Goal: Task Accomplishment & Management: Manage account settings

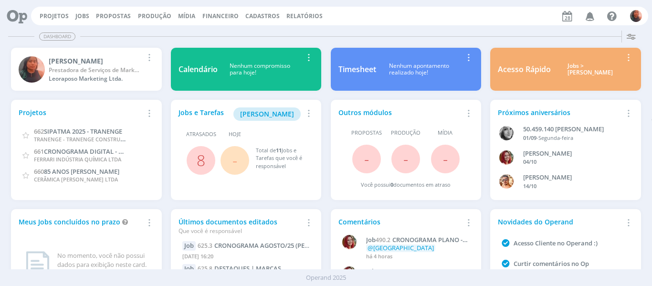
click at [590, 19] on icon "button" at bounding box center [590, 16] width 17 height 16
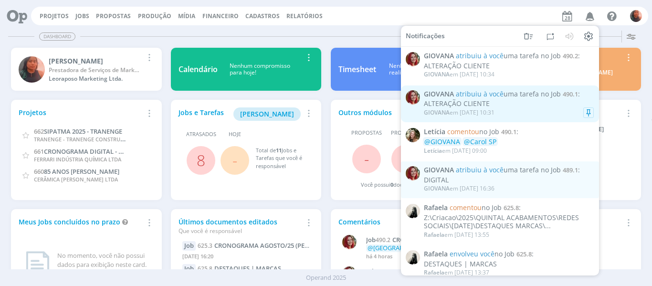
click at [528, 102] on div "ALTERAÇÃO CLIENTE" at bounding box center [509, 104] width 170 height 8
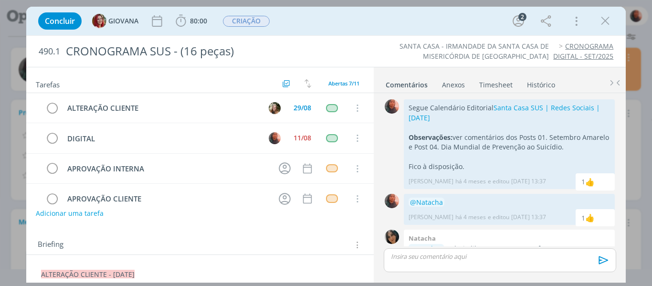
scroll to position [441, 0]
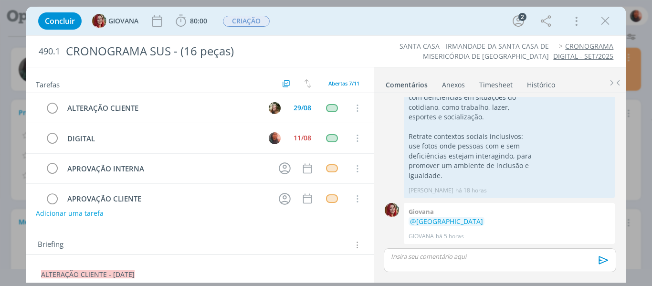
click at [433, 259] on p "dialog" at bounding box center [499, 256] width 217 height 9
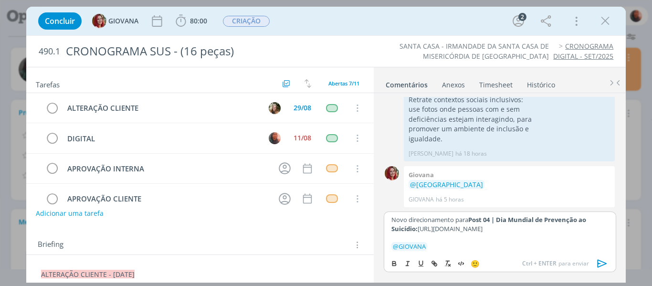
scroll to position [8, 0]
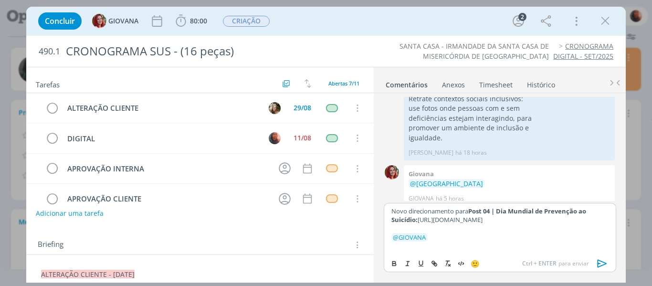
click at [601, 266] on icon "dialog" at bounding box center [602, 263] width 14 height 14
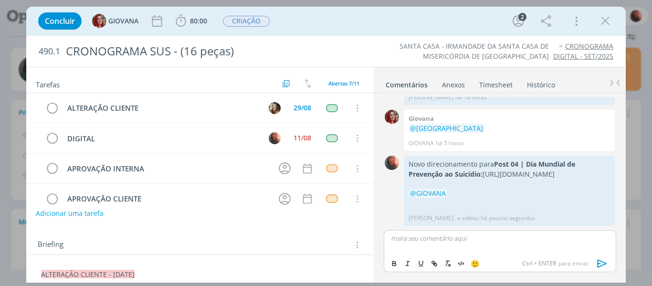
scroll to position [553, 0]
click at [421, 241] on p "dialog" at bounding box center [499, 238] width 217 height 9
click at [538, 260] on span "Ctrl + ENTER" at bounding box center [540, 263] width 36 height 9
click at [479, 238] on p "Inspiração:" at bounding box center [499, 238] width 217 height 9
click at [433, 262] on icon "dialog" at bounding box center [434, 264] width 8 height 8
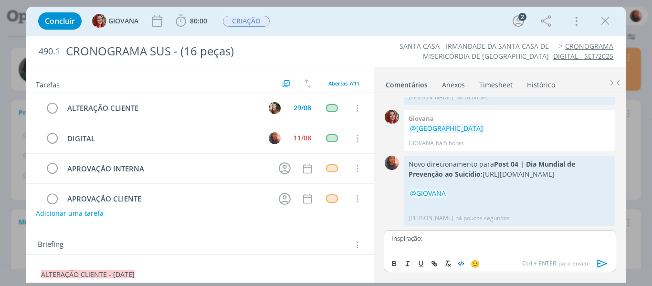
click at [462, 264] on icon "dialog" at bounding box center [461, 264] width 8 height 8
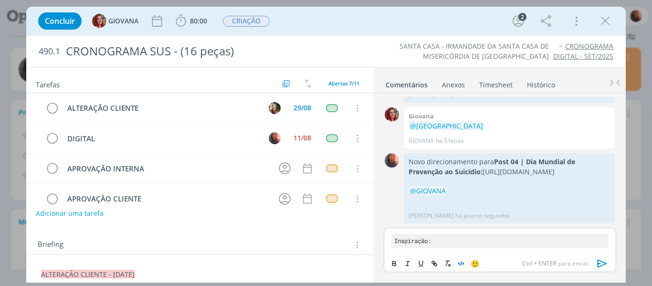
click at [462, 263] on icon "dialog" at bounding box center [461, 264] width 8 height 8
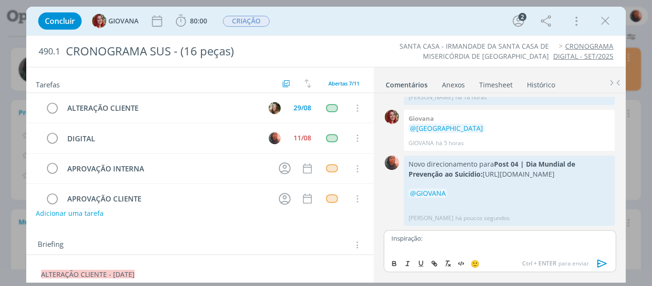
click at [449, 87] on div "Anexos 0" at bounding box center [453, 85] width 23 height 10
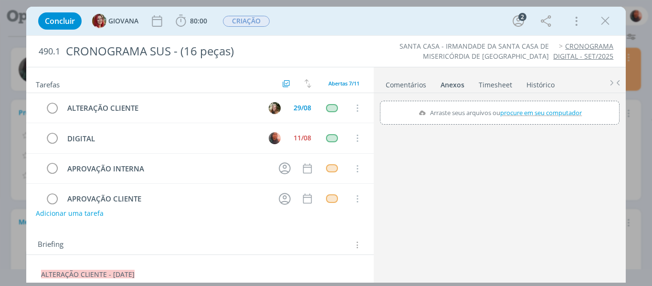
click at [450, 115] on label "Arraste seus arquivos ou procure em seu computador" at bounding box center [500, 112] width 170 height 12
click at [450, 104] on input "Arraste seus arquivos ou procure em seu computador" at bounding box center [500, 102] width 240 height 3
type input "C:\fakepath\Captura de tela [DATE] 124159.png"
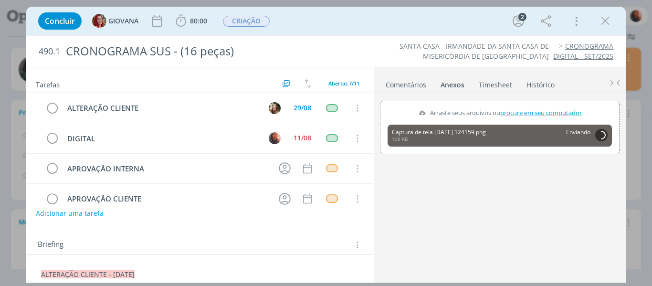
click at [403, 87] on link "Comentários" at bounding box center [406, 83] width 42 height 14
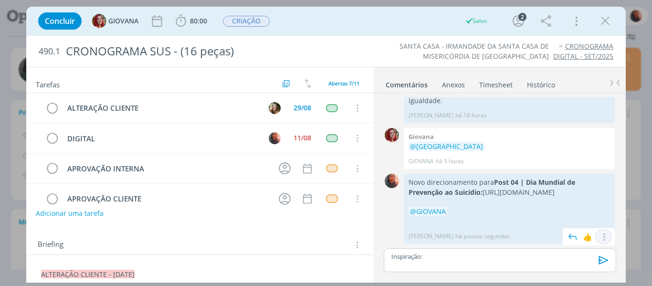
click at [605, 237] on icon "dialog" at bounding box center [603, 236] width 10 height 9
click at [570, 210] on link "Editar" at bounding box center [570, 208] width 75 height 15
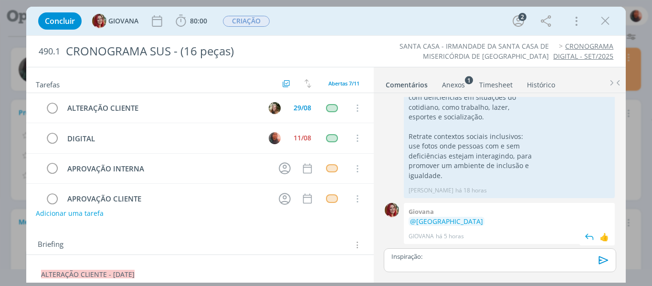
scroll to position [506, 0]
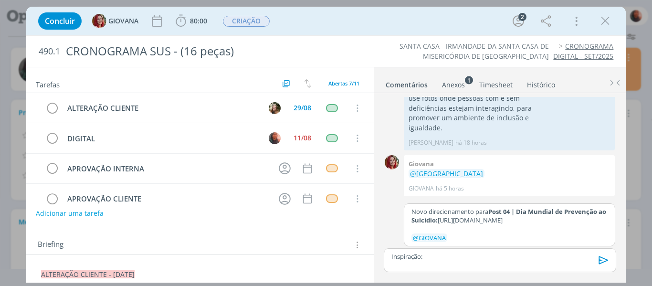
click at [480, 219] on p "Novo direcionamento para Post 04 | Dia Mundial de Prevenção ao Suicídio: [URL][…" at bounding box center [509, 216] width 196 height 18
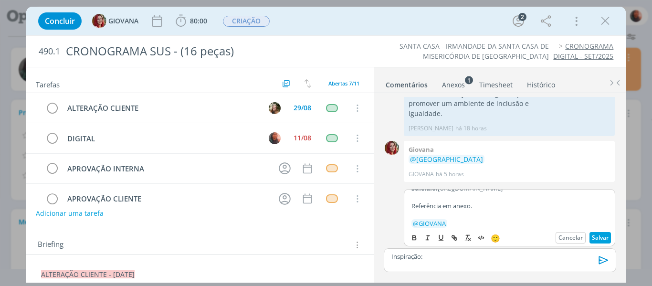
scroll to position [27, 0]
click at [596, 239] on button "Salvar" at bounding box center [599, 237] width 21 height 11
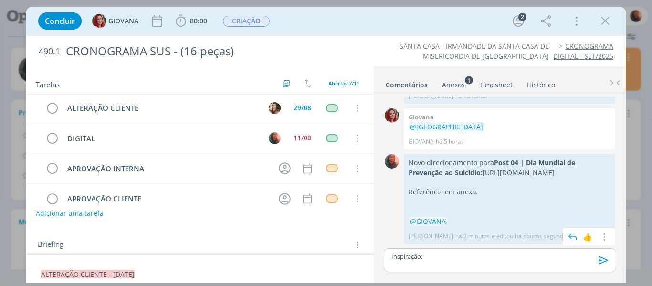
scroll to position [555, 0]
click at [463, 81] on div "Anexos 1" at bounding box center [453, 85] width 23 height 10
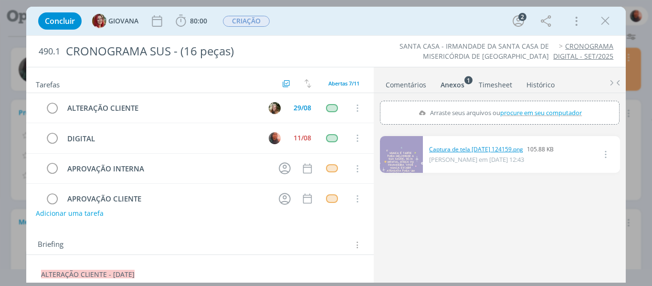
click at [466, 146] on link "Captura de tela [DATE] 124159.png" at bounding box center [476, 149] width 94 height 9
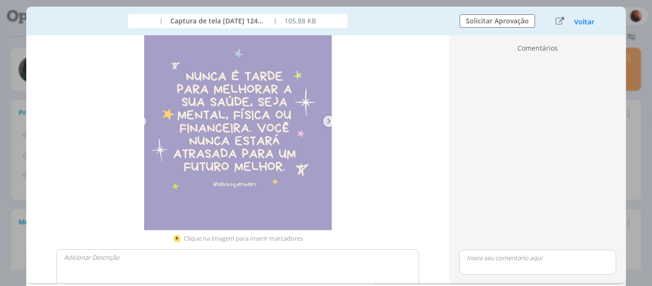
scroll to position [0, 0]
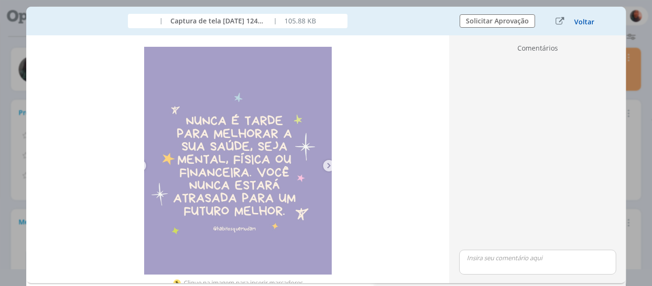
click at [582, 21] on button "Voltar" at bounding box center [584, 22] width 21 height 8
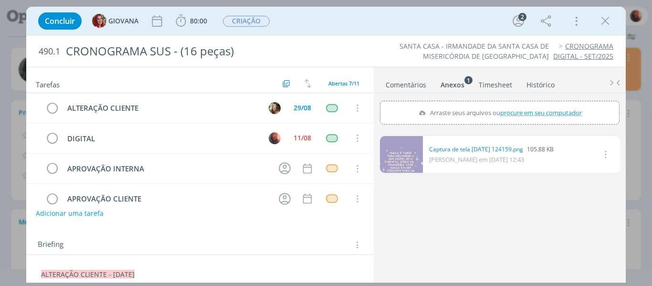
click at [422, 79] on link "Comentários" at bounding box center [406, 83] width 42 height 14
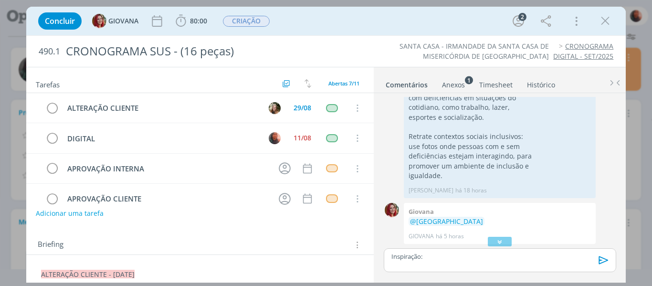
scroll to position [574, 0]
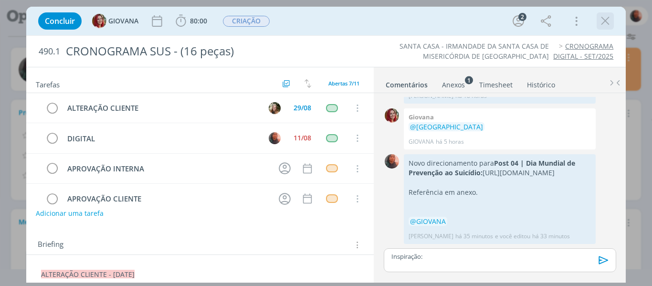
click at [606, 18] on icon "dialog" at bounding box center [605, 21] width 14 height 14
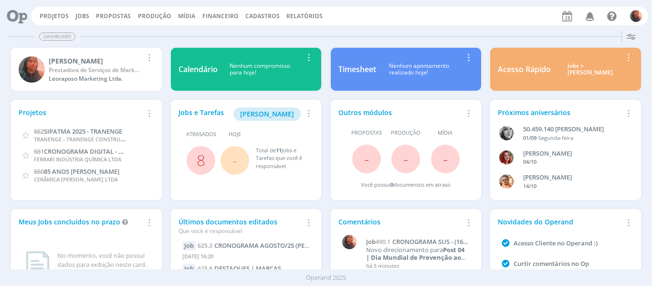
click at [585, 18] on icon "button" at bounding box center [590, 16] width 17 height 16
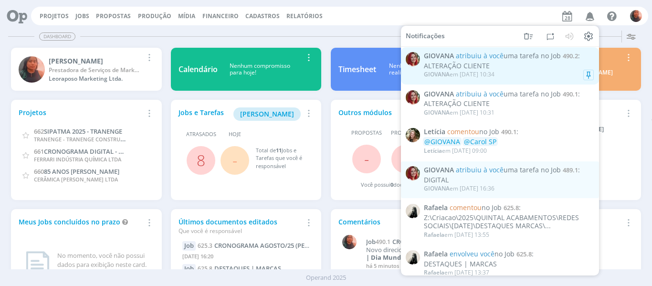
click at [538, 63] on div "ALTERAÇÃO CLIENTE" at bounding box center [509, 66] width 170 height 8
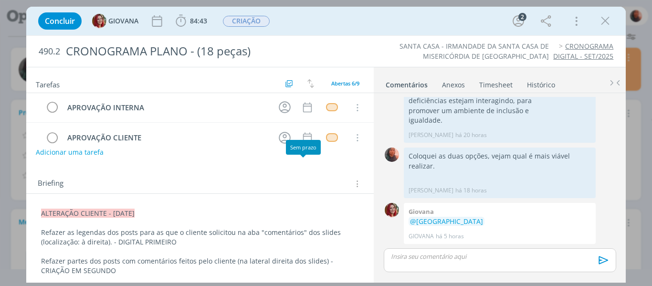
scroll to position [95, 0]
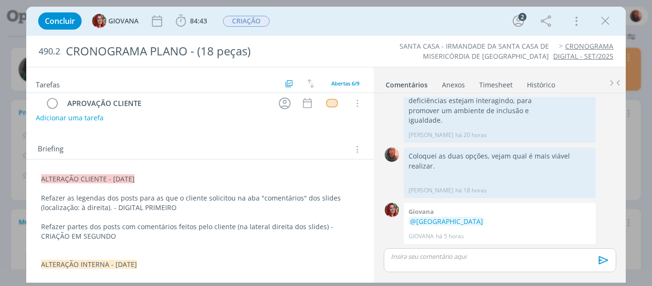
click at [435, 269] on div "dialog" at bounding box center [500, 260] width 232 height 24
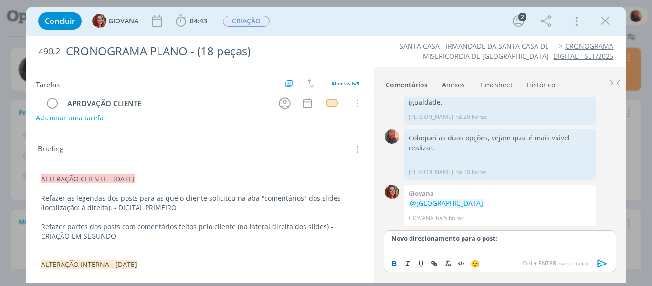
scroll to position [485, 0]
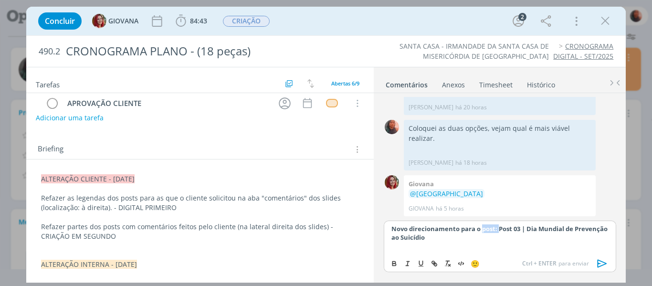
drag, startPoint x: 498, startPoint y: 230, endPoint x: 481, endPoint y: 233, distance: 16.6
click at [481, 233] on p "Novo direcionamento para o post: Post 03 | Dia Mundial de Prevenção ao Suicídio" at bounding box center [499, 233] width 217 height 18
click at [476, 235] on p "Novo direcionamento para o Post 03 | Dia Mundial de Prevenção ao Suicídio" at bounding box center [499, 233] width 217 height 18
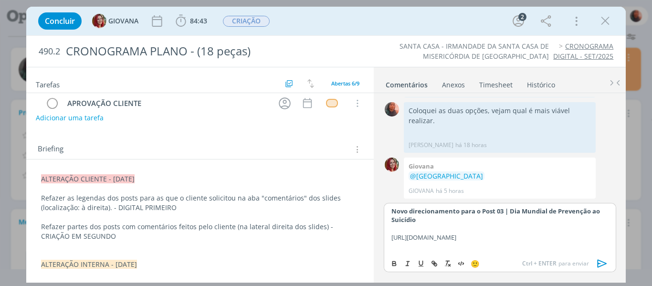
click at [603, 266] on icon "dialog" at bounding box center [602, 263] width 14 height 14
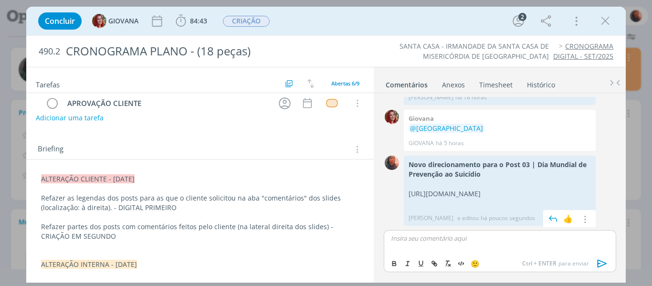
scroll to position [579, 0]
click at [474, 254] on div "🙂 Ctrl + ENTER para enviar" at bounding box center [499, 263] width 231 height 18
click at [579, 217] on icon "dialog" at bounding box center [584, 219] width 10 height 9
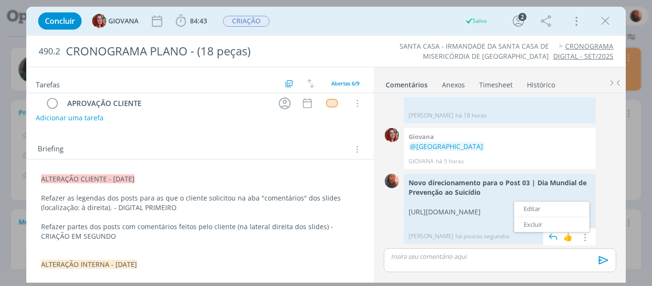
scroll to position [561, 0]
click at [536, 211] on link "Editar" at bounding box center [551, 208] width 75 height 15
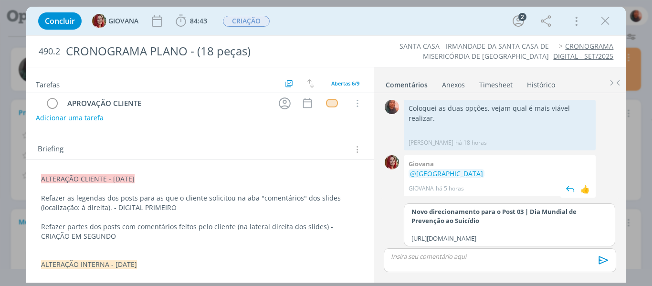
scroll to position [523, 0]
click at [574, 237] on p "﻿[URL][DOMAIN_NAME]" at bounding box center [509, 238] width 196 height 9
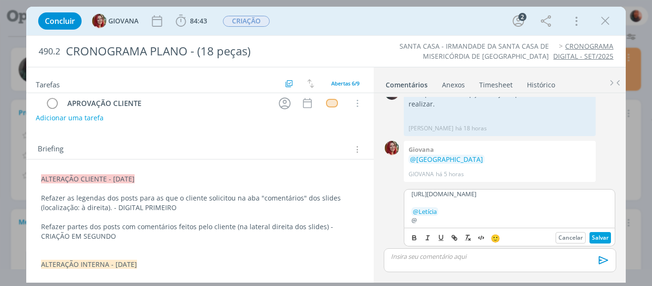
scroll to position [36, 0]
click at [594, 235] on button "Salvar" at bounding box center [599, 237] width 21 height 11
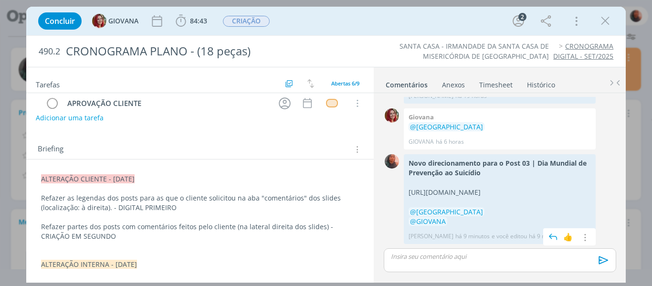
scroll to position [580, 0]
click at [603, 21] on icon "dialog" at bounding box center [605, 21] width 14 height 14
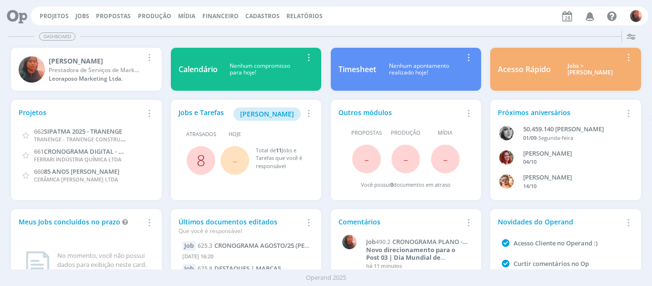
click at [198, 162] on link "8" at bounding box center [201, 160] width 9 height 21
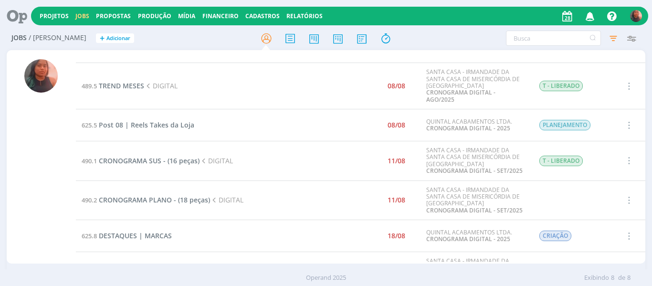
scroll to position [52, 0]
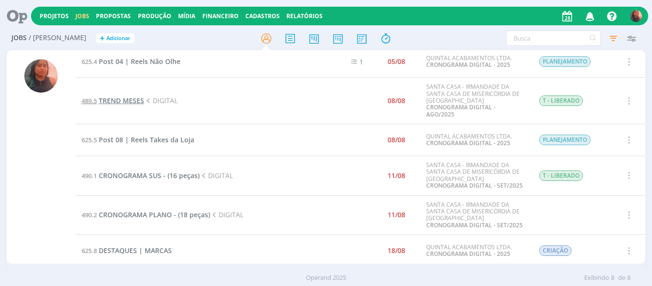
click at [127, 96] on span "TREND MESES" at bounding box center [121, 100] width 45 height 9
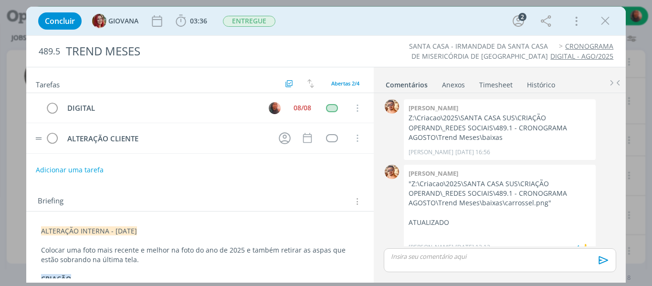
scroll to position [47, 0]
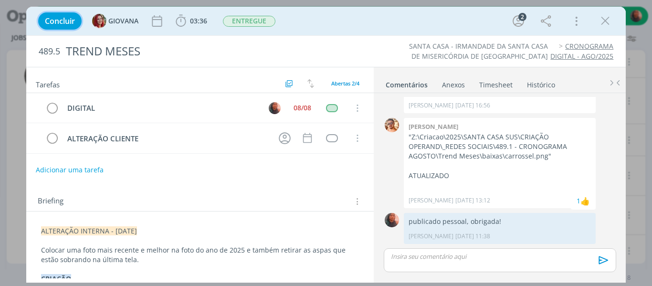
click at [59, 26] on button "Concluir" at bounding box center [59, 20] width 43 height 17
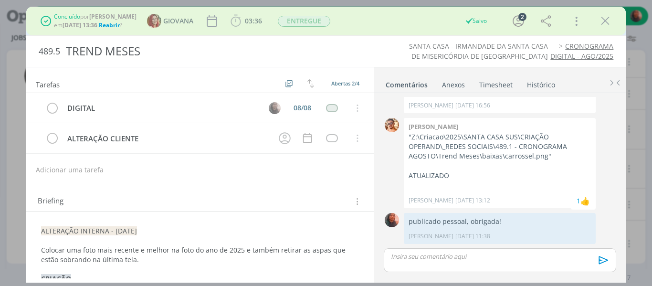
scroll to position [52, 0]
click at [601, 26] on icon "dialog" at bounding box center [605, 21] width 14 height 14
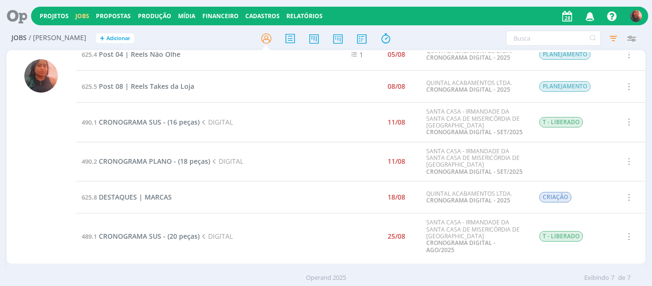
scroll to position [61, 0]
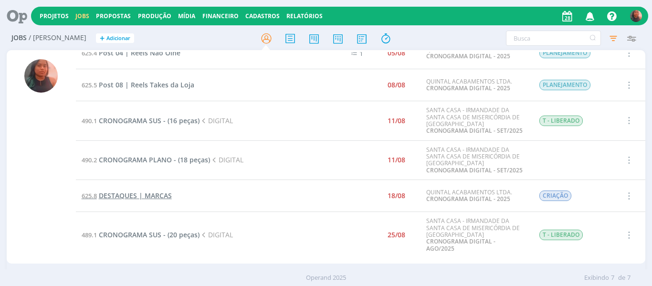
click at [145, 196] on span "DESTAQUES | MARCAS" at bounding box center [135, 195] width 73 height 9
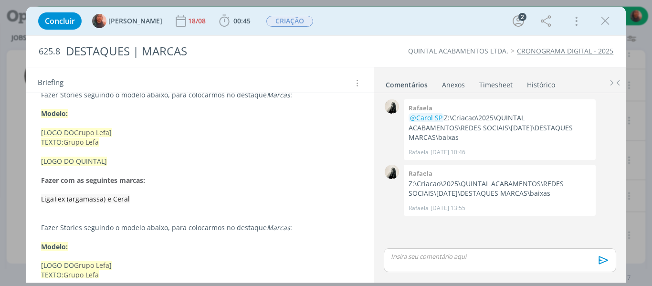
scroll to position [95, 0]
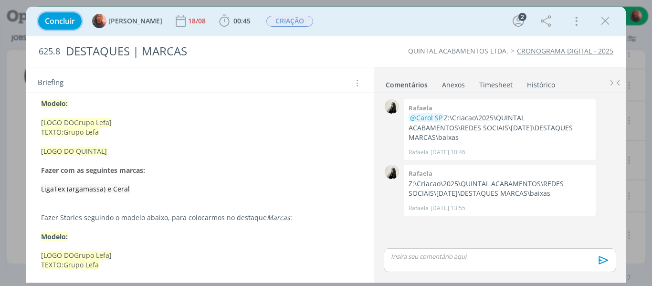
click at [68, 23] on span "Concluir" at bounding box center [60, 21] width 30 height 8
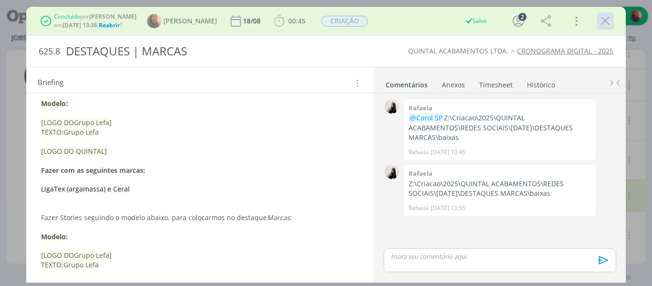
click at [605, 23] on icon "dialog" at bounding box center [605, 21] width 14 height 14
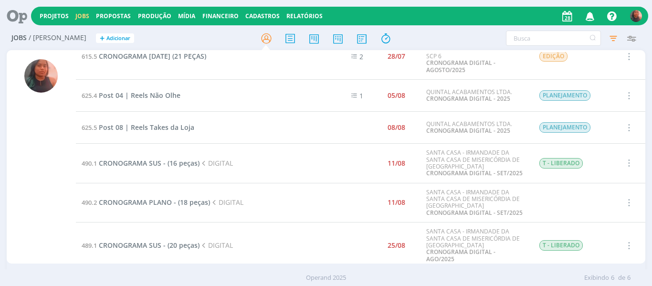
scroll to position [29, 0]
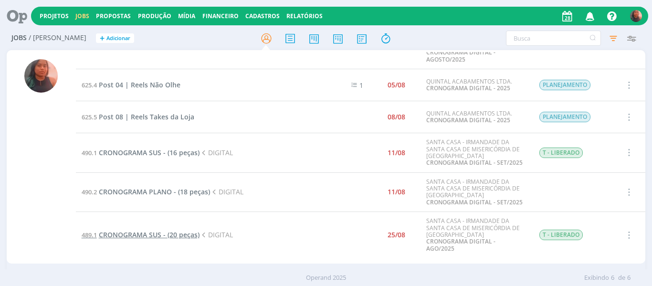
click at [162, 231] on span "CRONOGRAMA SUS - (20 peças)" at bounding box center [149, 234] width 101 height 9
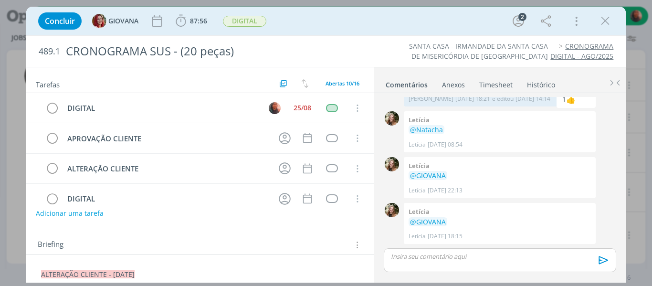
scroll to position [95, 0]
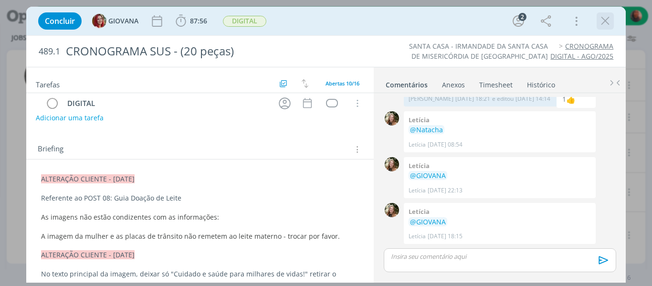
click at [611, 24] on icon "dialog" at bounding box center [605, 21] width 14 height 14
